Goal: Navigation & Orientation: Find specific page/section

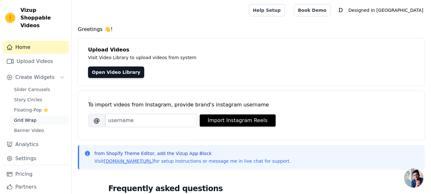
scroll to position [10, 0]
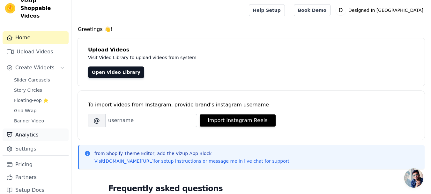
click at [28, 128] on link "Analytics" at bounding box center [36, 134] width 66 height 13
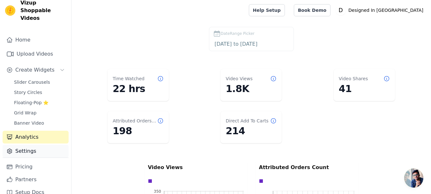
scroll to position [10, 0]
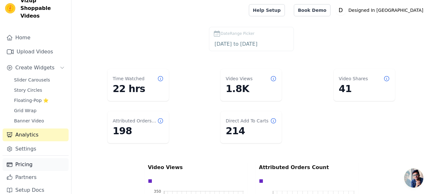
click at [27, 158] on link "Pricing" at bounding box center [36, 164] width 66 height 13
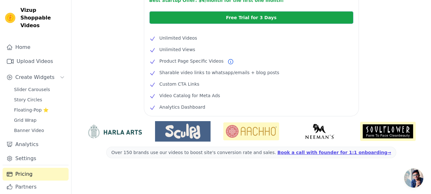
scroll to position [189, 0]
